Goal: Information Seeking & Learning: Learn about a topic

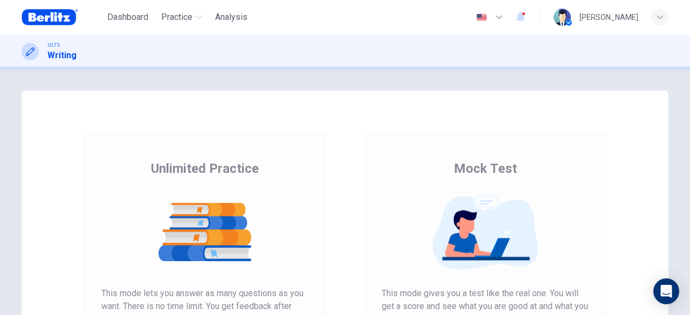
scroll to position [196, 0]
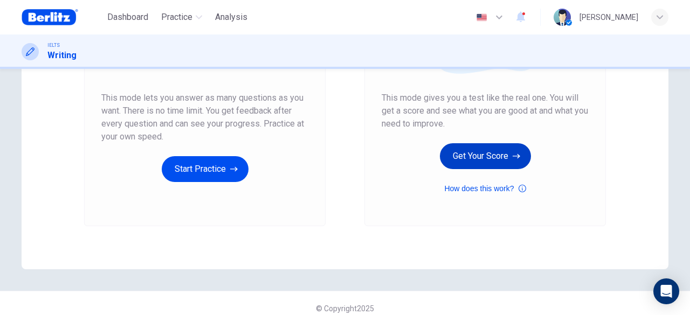
click at [469, 156] on button "Get Your Score" at bounding box center [485, 156] width 91 height 26
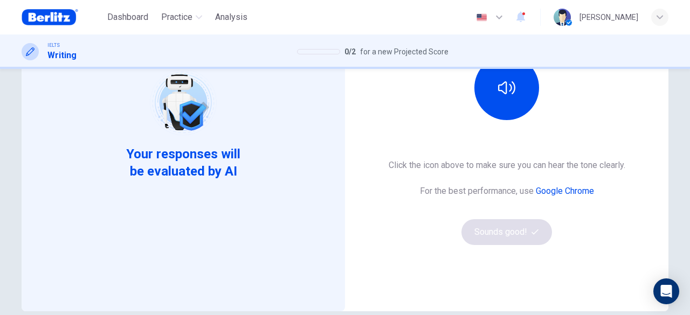
scroll to position [158, 0]
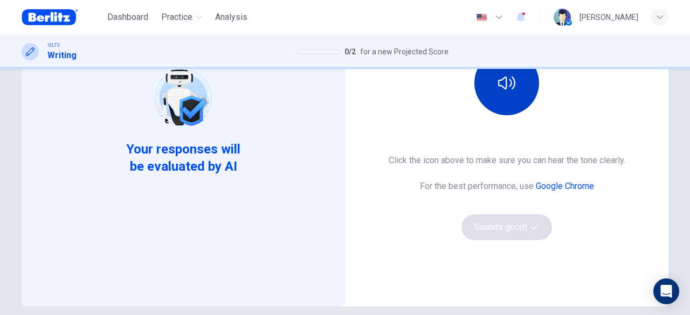
click at [500, 95] on button "button" at bounding box center [506, 83] width 65 height 65
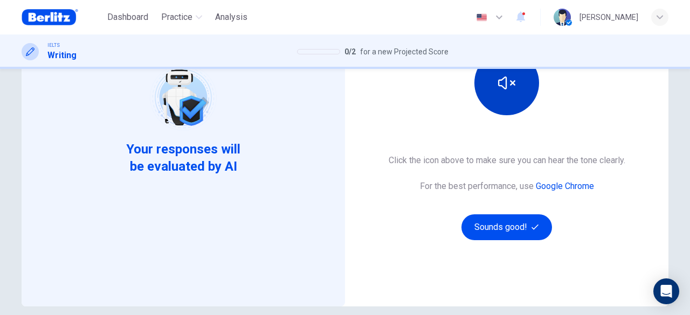
click at [498, 110] on button "button" at bounding box center [506, 83] width 65 height 65
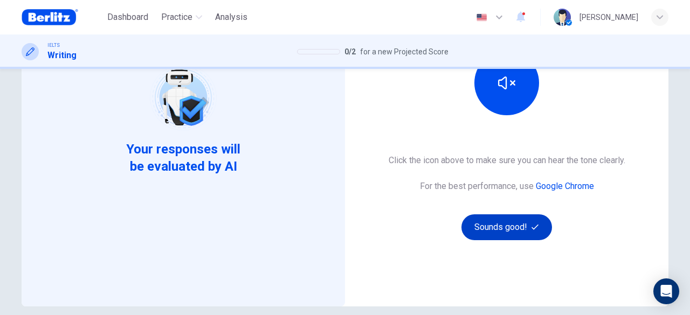
click at [498, 229] on button "Sounds good!" at bounding box center [506, 227] width 90 height 26
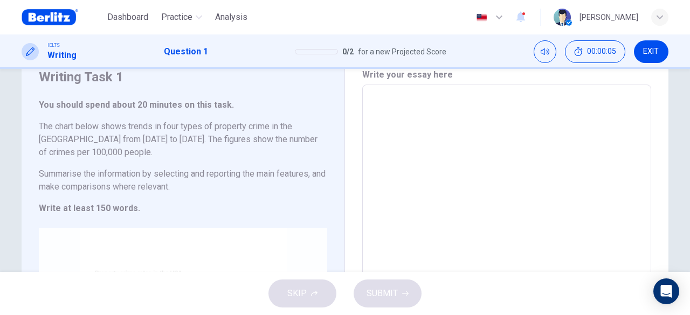
scroll to position [44, 0]
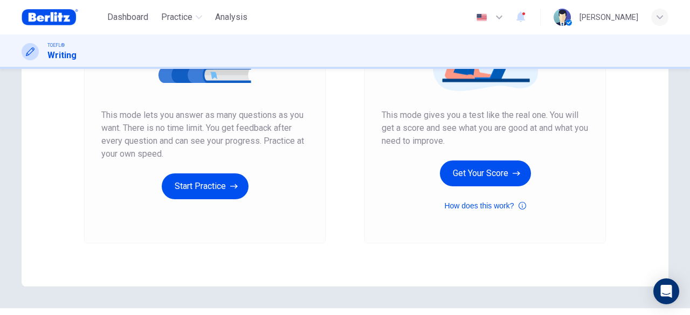
scroll to position [182, 0]
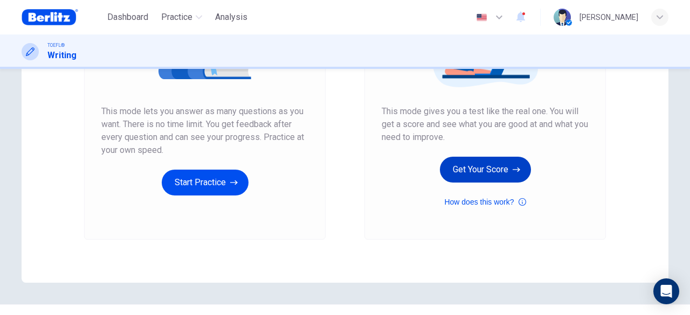
click at [479, 174] on button "Get Your Score" at bounding box center [485, 170] width 91 height 26
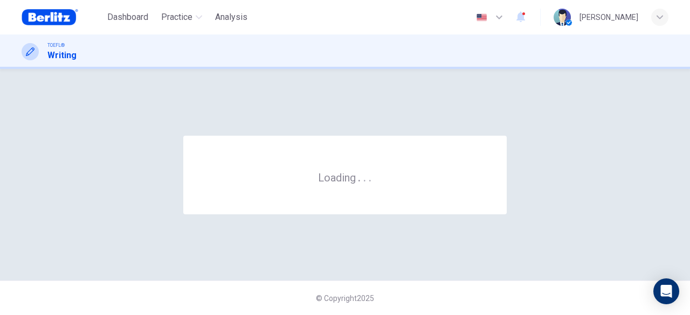
scroll to position [0, 0]
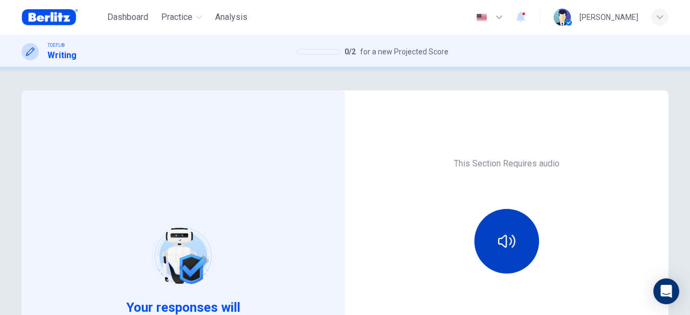
click at [507, 247] on icon "button" at bounding box center [506, 241] width 17 height 17
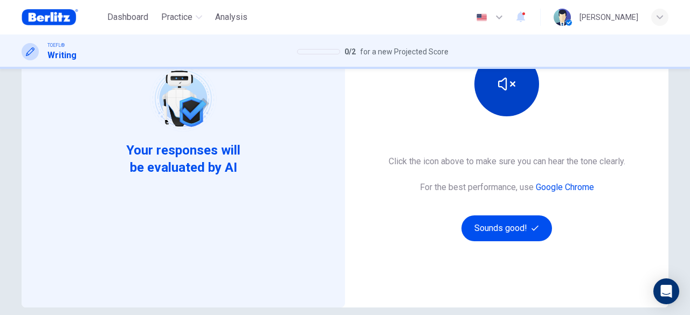
scroll to position [206, 0]
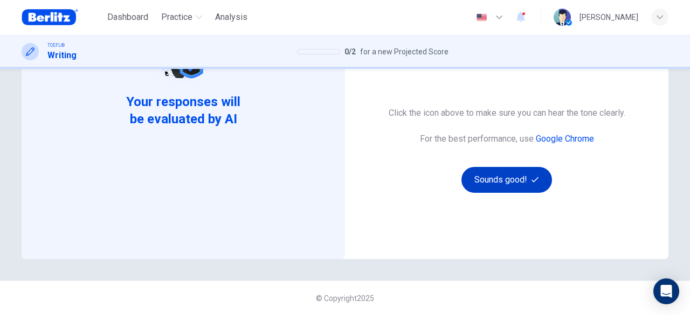
click at [511, 177] on button "Sounds good!" at bounding box center [506, 180] width 90 height 26
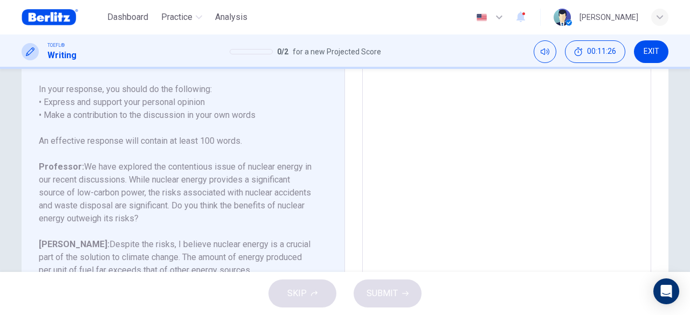
scroll to position [276, 0]
